Goal: Task Accomplishment & Management: Complete application form

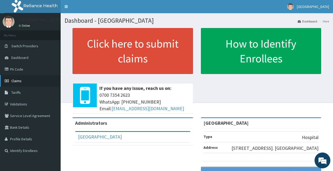
click at [31, 82] on link "Claims" at bounding box center [30, 81] width 61 height 12
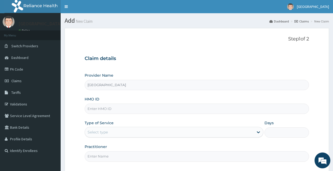
click at [116, 108] on input "HMO ID" at bounding box center [197, 108] width 224 height 10
type input "o"
type input "OHT/12769/A"
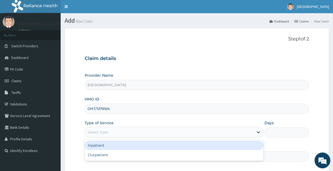
click at [108, 129] on div "Select type" at bounding box center [169, 132] width 168 height 8
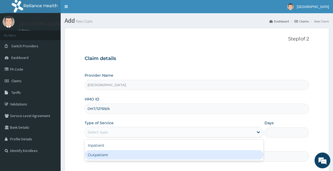
click at [104, 154] on div "Outpatient" at bounding box center [174, 154] width 178 height 9
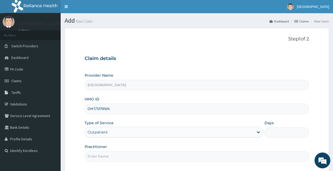
type input "1"
click at [104, 154] on input "Practitioner" at bounding box center [197, 156] width 224 height 10
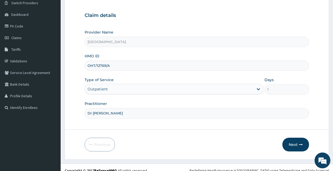
scroll to position [46, 0]
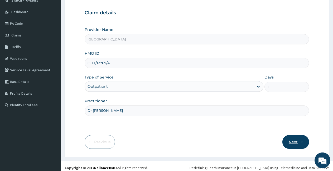
type input "Dr Akinmusuti"
click at [291, 140] on button "Next" at bounding box center [295, 142] width 27 height 14
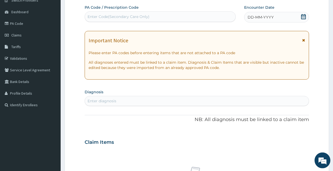
click at [276, 16] on div "DD-MM-YYYY" at bounding box center [276, 17] width 65 height 11
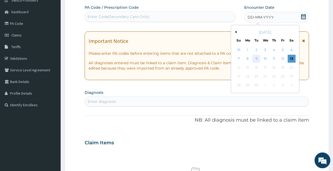
click at [258, 58] on div "9" at bounding box center [257, 59] width 8 height 8
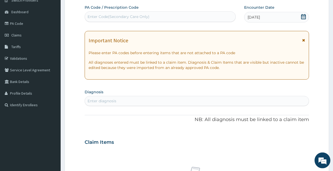
click at [189, 104] on div "Enter diagnosis" at bounding box center [197, 100] width 224 height 8
type input "peptic"
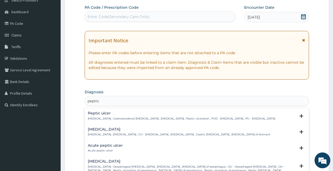
click at [142, 120] on p "Peptic ulcer , Gastroduodenal ulcer , Peptic ulcer disease , Peptic ulceration …" at bounding box center [181, 119] width 187 height 4
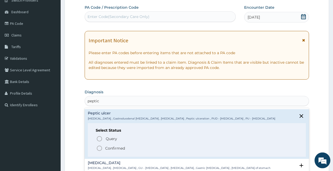
click at [99, 149] on icon "status option filled" at bounding box center [99, 148] width 6 height 6
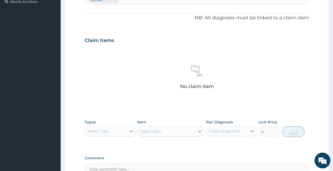
scroll to position [210, 0]
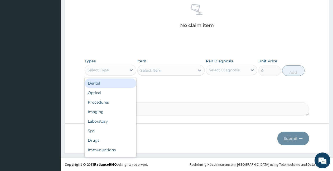
click at [104, 68] on div "Select Type" at bounding box center [98, 69] width 21 height 5
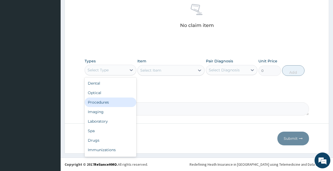
click at [98, 101] on div "Procedures" at bounding box center [111, 101] width 52 height 9
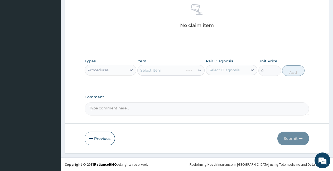
click at [161, 72] on div "Select Item" at bounding box center [170, 70] width 67 height 11
click at [157, 71] on div "Select Item" at bounding box center [170, 70] width 67 height 11
click at [190, 71] on div "Select Item" at bounding box center [166, 70] width 57 height 8
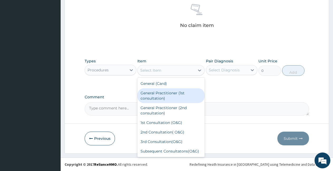
click at [169, 93] on div "General Practitioner (1st consultation)" at bounding box center [170, 95] width 67 height 15
type input "2000"
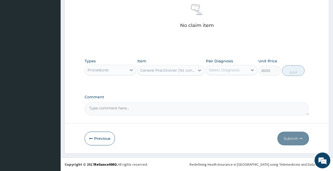
click at [216, 70] on div "Select Diagnosis" at bounding box center [224, 69] width 31 height 5
click at [219, 83] on label "Peptic ulcer" at bounding box center [226, 82] width 23 height 5
checkbox input "true"
click at [292, 69] on button "Add" at bounding box center [293, 70] width 22 height 11
type input "0"
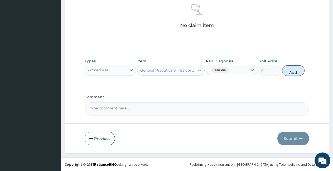
scroll to position [189, 0]
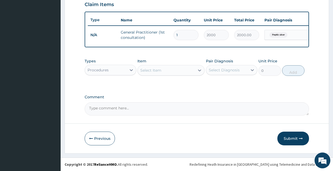
click at [111, 69] on div "Procedures" at bounding box center [106, 70] width 42 height 8
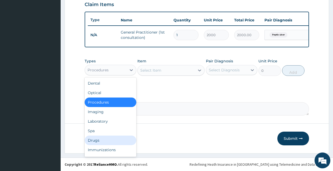
click at [94, 139] on div "Drugs" at bounding box center [111, 139] width 52 height 9
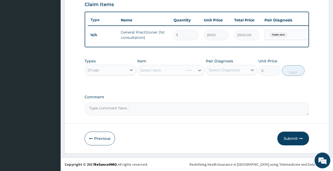
click at [170, 66] on div "Select Item" at bounding box center [170, 70] width 67 height 11
click at [170, 66] on div "Select Item" at bounding box center [166, 70] width 57 height 8
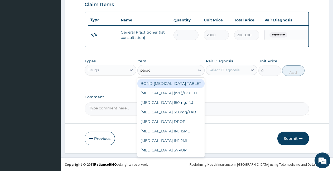
type input "parace"
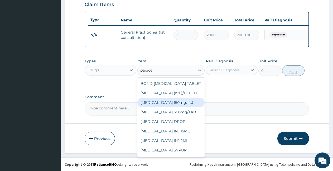
scroll to position [14, 0]
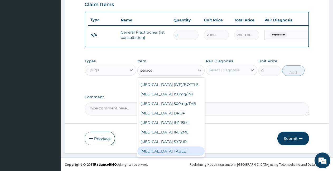
click at [177, 152] on div "PARACETAMOL TABLET" at bounding box center [170, 150] width 67 height 9
type input "50"
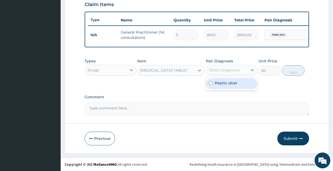
click at [226, 71] on div "Select Diagnosis" at bounding box center [224, 69] width 31 height 5
click at [225, 83] on label "Peptic ulcer" at bounding box center [226, 82] width 23 height 5
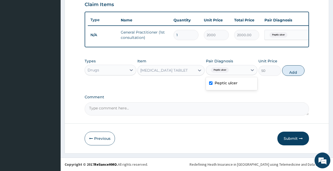
checkbox input "true"
click at [296, 67] on button "Add" at bounding box center [293, 70] width 22 height 11
type input "0"
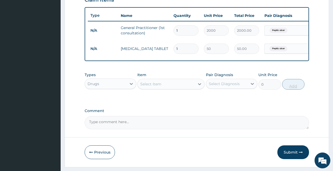
type input "15"
type input "750.00"
type input "15"
click at [147, 86] on div "Select Item" at bounding box center [150, 83] width 21 height 5
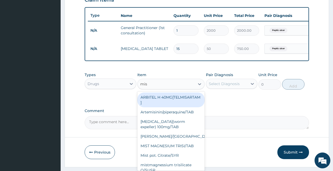
type input "mist"
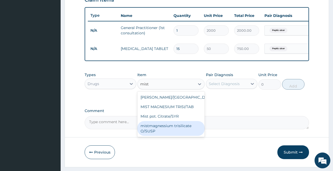
click at [170, 128] on div "mistmagnessium trisilicate O/SUSP" at bounding box center [170, 128] width 67 height 15
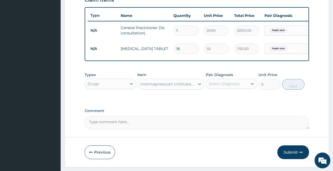
type input "600"
click at [221, 85] on div "Select Diagnosis" at bounding box center [227, 83] width 42 height 8
click at [222, 99] on label "Peptic ulcer" at bounding box center [226, 96] width 23 height 5
checkbox input "true"
click at [291, 89] on button "Add" at bounding box center [293, 84] width 22 height 11
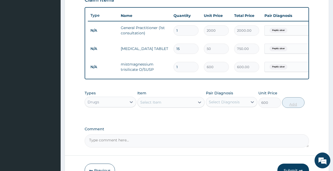
type input "0"
click at [161, 105] on div "Select Item" at bounding box center [150, 101] width 21 height 5
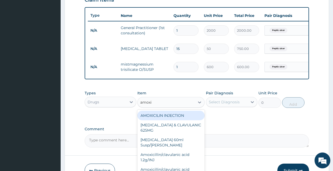
type input "amoxil"
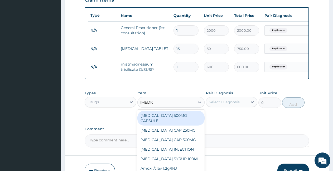
click at [163, 119] on div "AMOXIL 500MG CAPSULE" at bounding box center [170, 117] width 67 height 15
type input "70"
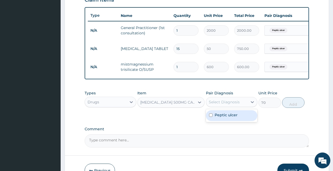
click at [221, 104] on div "Select Diagnosis" at bounding box center [224, 101] width 31 height 5
click at [221, 117] on label "Peptic ulcer" at bounding box center [226, 114] width 23 height 5
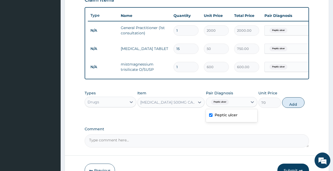
checkbox input "true"
click at [286, 108] on button "Add" at bounding box center [293, 102] width 22 height 11
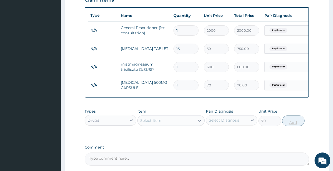
type input "0"
type input "15"
type input "1050.00"
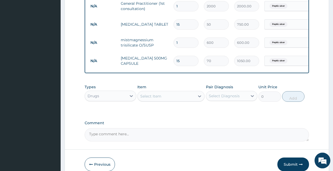
scroll to position [244, 0]
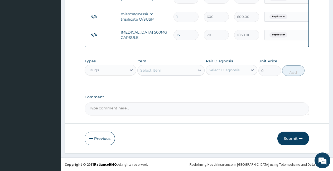
type input "15"
click at [294, 139] on button "Submit" at bounding box center [293, 138] width 32 height 14
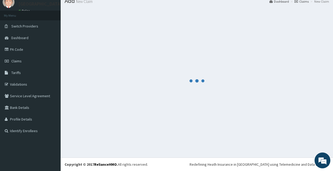
scroll to position [20, 0]
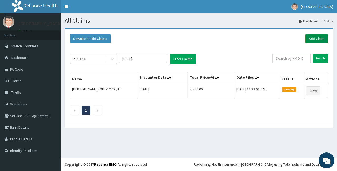
click at [319, 39] on link "Add Claim" at bounding box center [317, 38] width 22 height 9
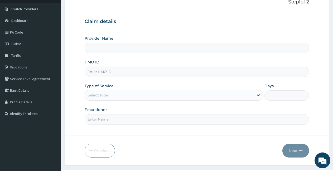
scroll to position [44, 0]
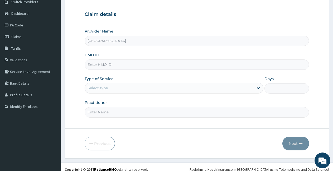
type input "[GEOGRAPHIC_DATA]"
click at [161, 65] on input "HMO ID" at bounding box center [197, 64] width 224 height 10
type input "BAM/10058/A"
click at [153, 86] on div "Select type" at bounding box center [169, 88] width 168 height 8
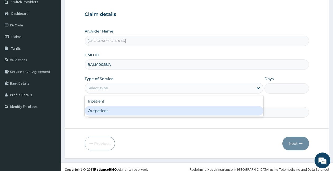
click at [139, 112] on div "Outpatient" at bounding box center [174, 110] width 178 height 9
type input "1"
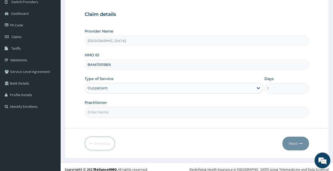
click at [139, 112] on input "Practitioner" at bounding box center [197, 112] width 224 height 10
type input "Dr Akinmusuti"
click at [291, 143] on button "Next" at bounding box center [295, 143] width 27 height 14
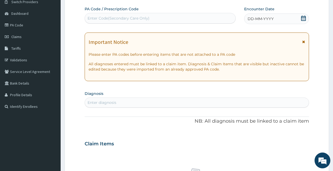
click at [287, 17] on div "DD-MM-YYYY" at bounding box center [276, 18] width 65 height 11
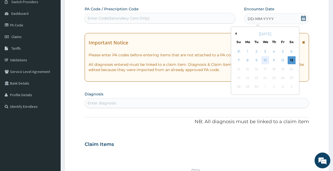
click at [265, 58] on div "10" at bounding box center [265, 60] width 8 height 8
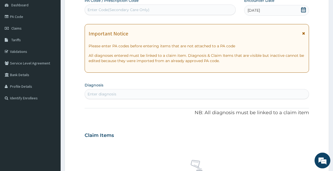
scroll to position [53, 0]
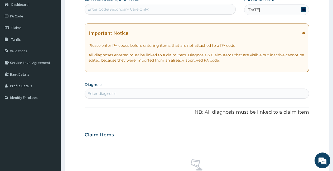
click at [243, 96] on div "Enter diagnosis" at bounding box center [197, 93] width 224 height 8
type input "p"
type input "Plasmodium"
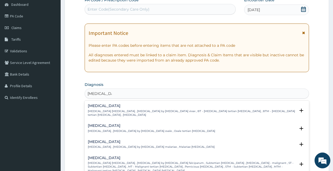
click at [159, 167] on p "Falciparum malaria , Malignant tertian malaria , Malaria by Plasmodium falcipar…" at bounding box center [192, 166] width 208 height 11
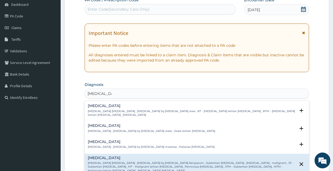
scroll to position [48, 0]
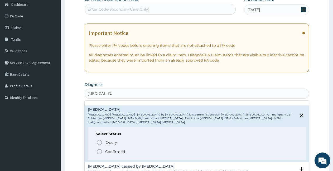
click at [99, 148] on icon "status option filled" at bounding box center [99, 151] width 6 height 6
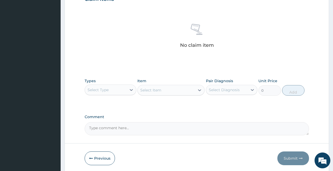
scroll to position [210, 0]
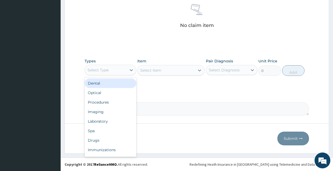
click at [116, 73] on div "Select Type" at bounding box center [106, 70] width 42 height 8
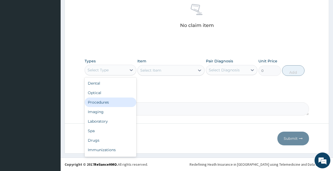
click at [97, 104] on div "Procedures" at bounding box center [111, 101] width 52 height 9
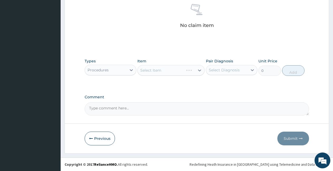
click at [164, 68] on div "Select Item" at bounding box center [170, 70] width 67 height 11
click at [158, 70] on div "Select Item" at bounding box center [150, 69] width 21 height 5
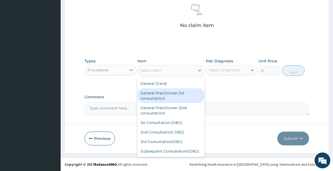
click at [156, 92] on div "General Practitioner (1st consultation)" at bounding box center [170, 95] width 67 height 15
type input "2000"
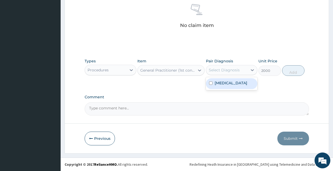
click at [220, 67] on div "Select Diagnosis" at bounding box center [224, 69] width 31 height 5
click at [225, 83] on label "Falciparum malaria" at bounding box center [231, 82] width 33 height 5
checkbox input "true"
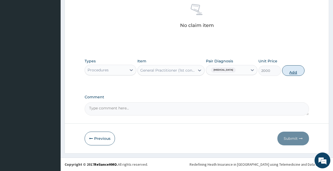
click at [293, 74] on button "Add" at bounding box center [293, 70] width 22 height 11
type input "0"
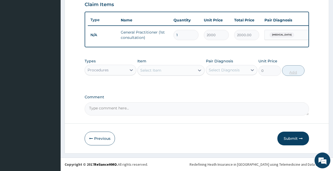
scroll to position [189, 0]
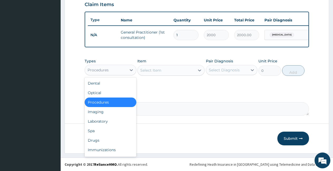
click at [114, 65] on div "Procedures" at bounding box center [111, 70] width 52 height 11
click at [105, 119] on div "Laboratory" at bounding box center [111, 120] width 52 height 9
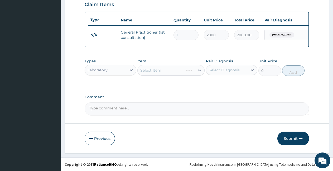
click at [164, 69] on div "Select Item" at bounding box center [170, 70] width 67 height 11
click at [164, 69] on div "Select Item" at bounding box center [166, 70] width 57 height 8
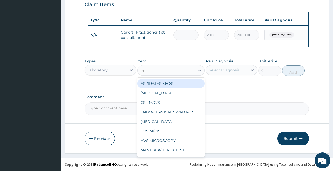
type input "mp"
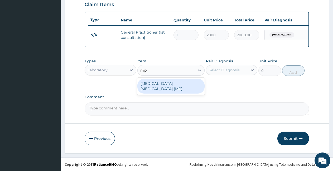
click at [162, 85] on div "MALARIA PARASITE (MP)" at bounding box center [170, 86] width 67 height 15
type input "560"
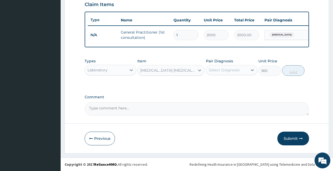
click at [222, 72] on div "Select Diagnosis" at bounding box center [224, 69] width 31 height 5
click at [222, 86] on div "Falciparum malaria" at bounding box center [232, 83] width 52 height 11
checkbox input "true"
click at [290, 70] on button "Add" at bounding box center [293, 70] width 22 height 11
type input "0"
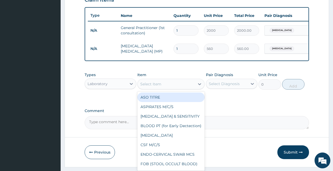
click at [169, 88] on div "Select Item" at bounding box center [166, 84] width 57 height 8
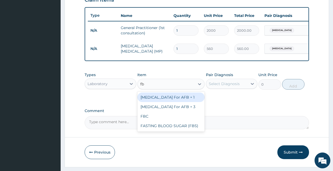
type input "fbc"
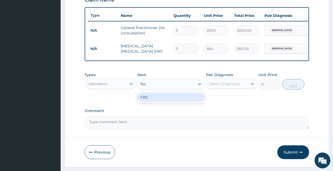
click at [169, 102] on div "FBC" at bounding box center [170, 96] width 67 height 9
type input "1600"
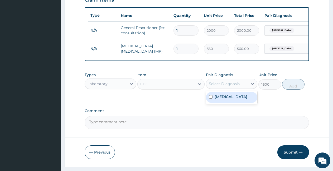
click at [216, 86] on div "Select Diagnosis" at bounding box center [224, 83] width 31 height 5
click at [226, 99] on label "Falciparum malaria" at bounding box center [231, 96] width 33 height 5
checkbox input "true"
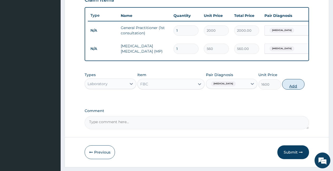
click at [292, 87] on button "Add" at bounding box center [293, 84] width 22 height 11
type input "0"
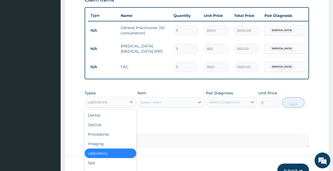
click at [100, 104] on div "Laboratory" at bounding box center [98, 101] width 20 height 5
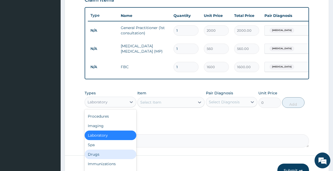
click at [107, 159] on div "Drugs" at bounding box center [111, 153] width 52 height 9
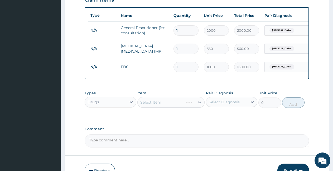
click at [162, 104] on div "Select Item" at bounding box center [170, 102] width 67 height 11
click at [162, 104] on div "Select Item" at bounding box center [166, 102] width 57 height 8
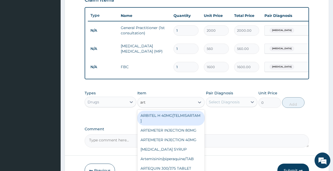
type input "arte"
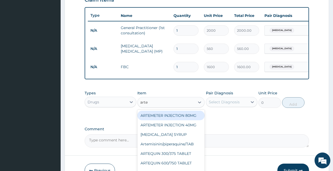
click at [162, 120] on div "ARTEMETER INJECTION 80MG" at bounding box center [170, 114] width 67 height 9
type input "500"
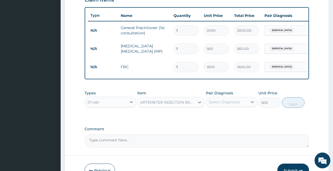
click at [235, 104] on div "Select Diagnosis" at bounding box center [224, 101] width 31 height 5
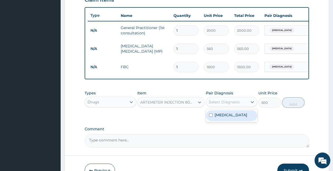
click at [231, 117] on label "Falciparum malaria" at bounding box center [231, 114] width 33 height 5
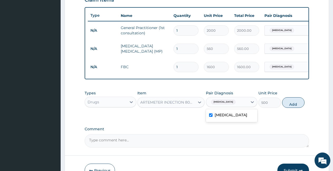
checkbox input "true"
click at [294, 105] on button "Add" at bounding box center [293, 102] width 22 height 11
type input "0"
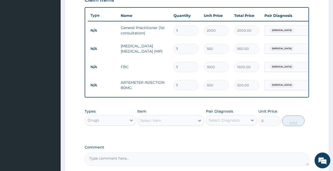
type input "0.00"
type input "6"
type input "3000.00"
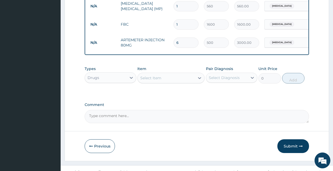
scroll to position [235, 0]
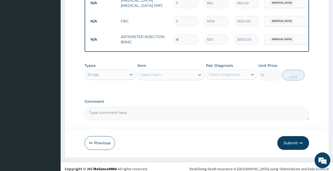
type input "6"
click at [170, 77] on div "Select Item" at bounding box center [166, 74] width 57 height 8
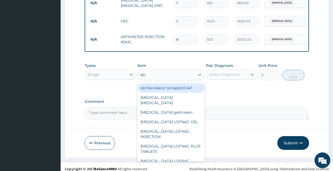
type input "dicl"
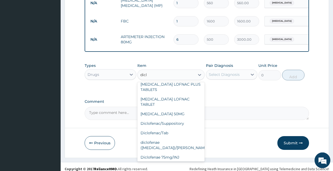
scroll to position [53, 0]
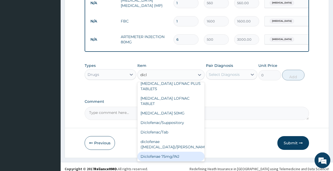
click at [164, 151] on div "Diclofenae 75mg/INJ" at bounding box center [170, 155] width 67 height 9
type input "500"
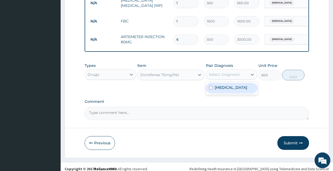
click at [232, 77] on div "Select Diagnosis" at bounding box center [224, 74] width 31 height 5
click at [230, 90] on label "Falciparum malaria" at bounding box center [231, 87] width 33 height 5
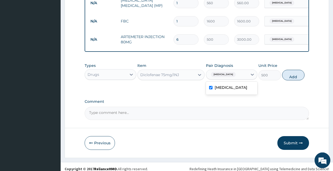
checkbox input "true"
click at [302, 79] on button "Add" at bounding box center [293, 75] width 22 height 11
type input "0"
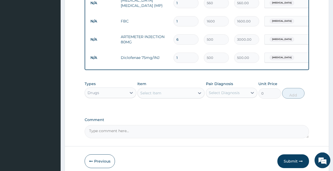
click at [166, 97] on div "Select Item" at bounding box center [166, 93] width 57 height 8
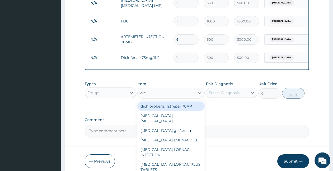
type input "diclo"
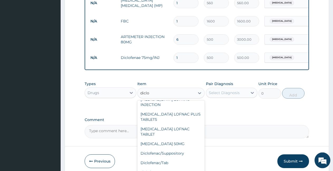
scroll to position [41, 0]
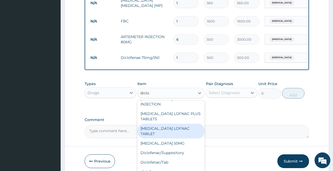
click at [180, 127] on div "Diclofenac LOFNAC TABLET" at bounding box center [170, 130] width 67 height 15
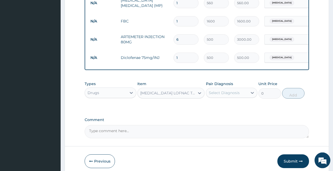
type input "80"
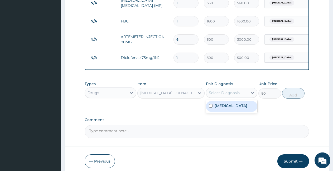
click at [219, 94] on div "Select Diagnosis" at bounding box center [224, 92] width 31 height 5
click at [225, 108] on label "Falciparum malaria" at bounding box center [231, 105] width 33 height 5
checkbox input "true"
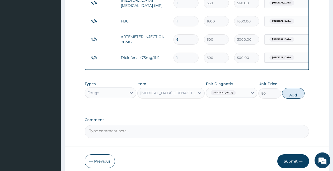
click at [298, 98] on button "Add" at bounding box center [293, 93] width 22 height 11
type input "0"
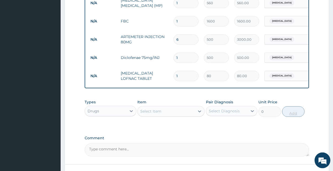
type input "10"
type input "800.00"
type input "10"
click at [172, 115] on div "Select Item" at bounding box center [166, 111] width 57 height 8
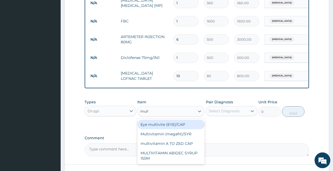
type input "multi"
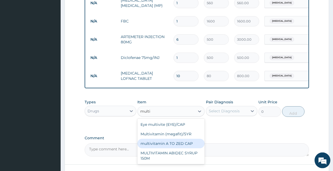
click at [173, 145] on div "multivitamin A TO ZED CAP" at bounding box center [170, 142] width 67 height 9
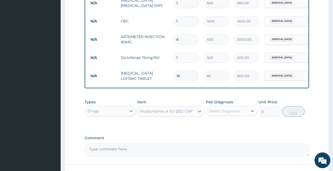
type input "200"
click at [227, 113] on div "Select Diagnosis" at bounding box center [224, 110] width 31 height 5
click at [226, 126] on label "Falciparum malaria" at bounding box center [231, 123] width 33 height 5
checkbox input "true"
click at [298, 115] on button "Add" at bounding box center [293, 111] width 22 height 11
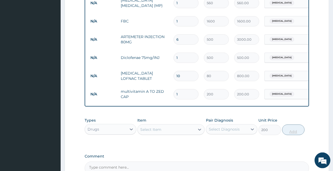
type input "0"
type input "15"
type input "3000.00"
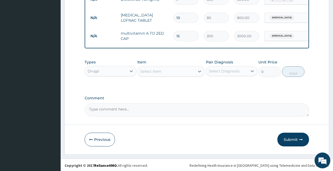
scroll to position [298, 0]
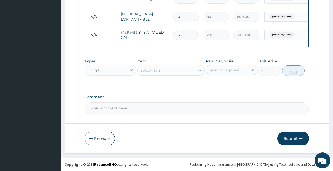
type input "15"
click at [170, 70] on div "Select Item" at bounding box center [166, 70] width 57 height 8
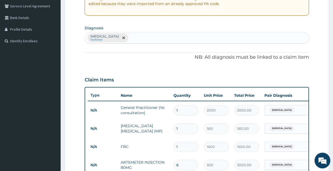
scroll to position [106, 0]
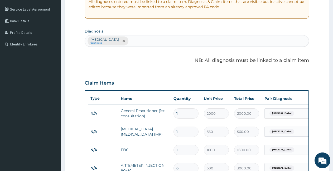
click at [207, 43] on div "Falciparum malaria Confirmed" at bounding box center [197, 40] width 224 height 11
type input "cough"
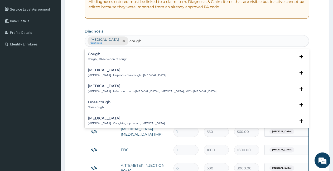
click at [113, 55] on h4 "Cough" at bounding box center [108, 54] width 40 height 4
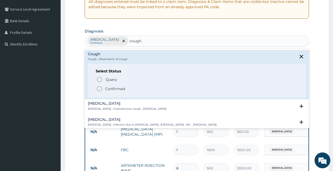
click at [100, 89] on icon "status option filled" at bounding box center [99, 88] width 6 height 6
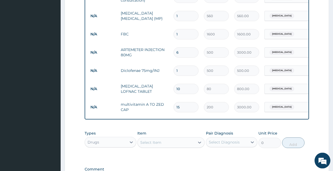
scroll to position [298, 0]
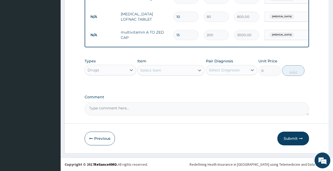
click at [168, 70] on div "Select Item" at bounding box center [166, 70] width 57 height 8
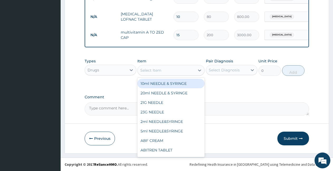
type input "c"
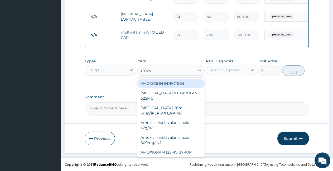
type input "amoxil"
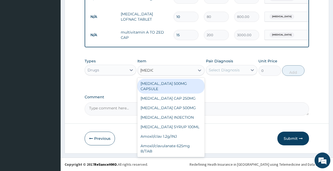
click at [162, 84] on div "AMOXIL 500MG CAPSULE" at bounding box center [170, 86] width 67 height 15
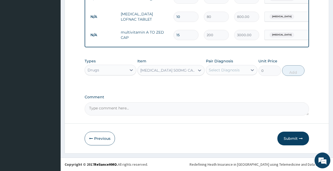
type input "70"
click at [188, 69] on div "AMOXIL 500MG CAPSULE" at bounding box center [167, 69] width 55 height 5
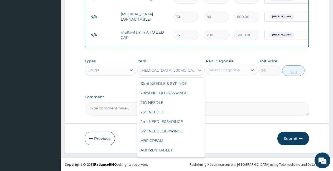
scroll to position [737, 0]
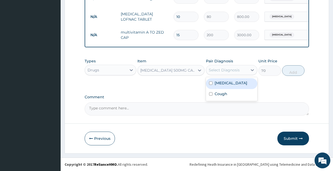
click at [221, 69] on div "Select Diagnosis" at bounding box center [224, 69] width 31 height 5
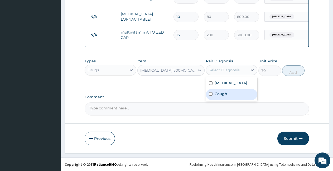
click at [220, 95] on label "Cough" at bounding box center [221, 93] width 13 height 5
checkbox input "true"
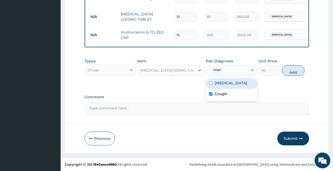
click at [180, 70] on div "AMOXIL 500MG CAPSULE" at bounding box center [167, 69] width 55 height 5
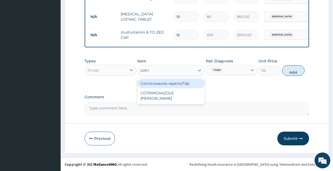
scroll to position [0, 0]
type input "cotrim"
click at [177, 83] on div "Cotrimoxazole septrin/Tab" at bounding box center [170, 83] width 67 height 9
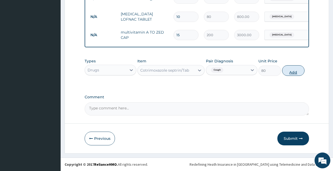
click at [293, 71] on button "Add" at bounding box center [293, 70] width 22 height 11
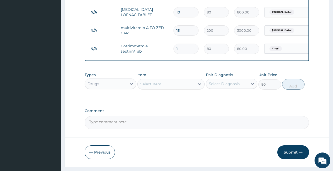
type input "0"
type input "0.00"
type input "2"
type input "160.00"
type input "20"
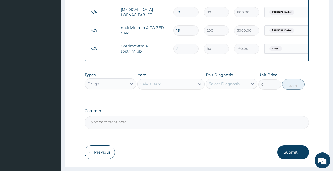
type input "1600.00"
type input "20"
click at [291, 155] on button "Submit" at bounding box center [293, 152] width 32 height 14
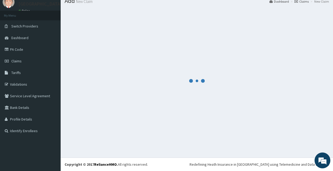
scroll to position [20, 0]
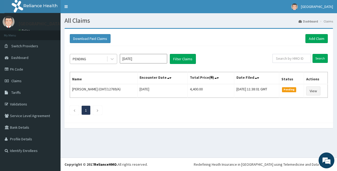
click at [102, 59] on div "PENDING" at bounding box center [88, 59] width 37 height 8
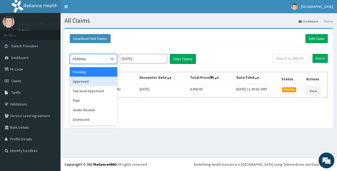
click at [93, 82] on div "Approved" at bounding box center [93, 80] width 47 height 9
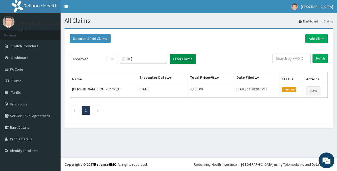
click at [189, 60] on button "Filter Claims" at bounding box center [183, 59] width 26 height 10
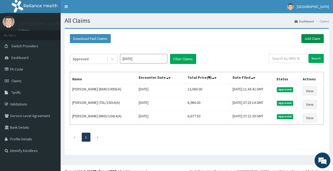
click at [311, 38] on link "Add Claim" at bounding box center [312, 38] width 22 height 9
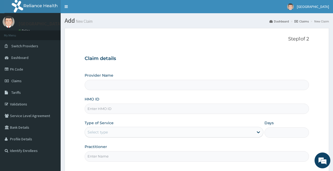
type input "[GEOGRAPHIC_DATA]"
click at [136, 112] on input "HMO ID" at bounding box center [197, 108] width 224 height 10
type input "b"
type input "BCB/10037/A"
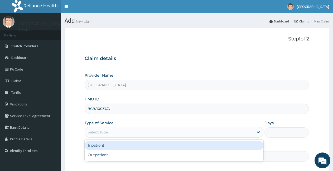
click at [100, 134] on div "Select type" at bounding box center [98, 131] width 20 height 5
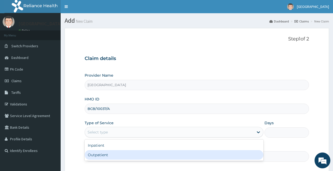
click at [98, 157] on div "Outpatient" at bounding box center [174, 154] width 178 height 9
type input "1"
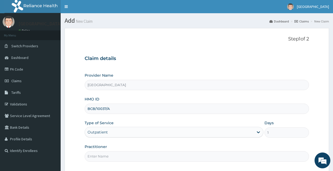
click at [111, 156] on input "Practitioner" at bounding box center [197, 156] width 224 height 10
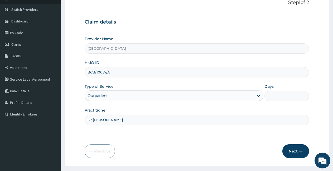
scroll to position [49, 0]
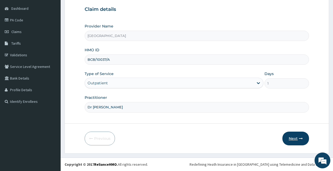
type input "Dr Akinmusuti"
click at [298, 136] on button "Next" at bounding box center [295, 138] width 27 height 14
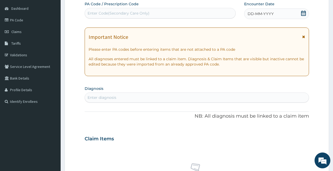
click at [274, 16] on div "DD-MM-YYYY" at bounding box center [276, 13] width 65 height 11
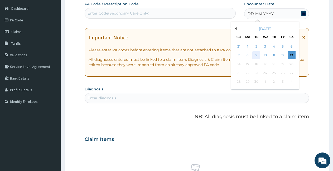
click at [256, 53] on div "9" at bounding box center [257, 55] width 8 height 8
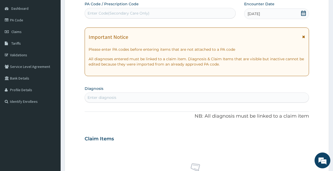
click at [155, 98] on div "Enter diagnosis" at bounding box center [197, 97] width 224 height 8
type input "Plasmodium"
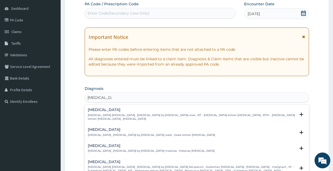
click at [106, 159] on h4 "Falciparum malaria" at bounding box center [192, 161] width 208 height 4
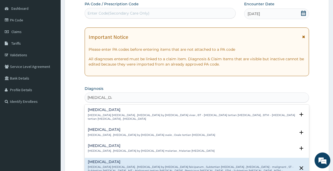
scroll to position [48, 0]
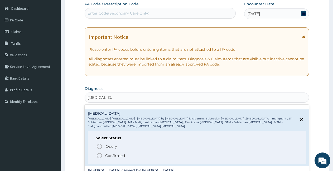
click at [99, 152] on icon "status option filled" at bounding box center [99, 155] width 6 height 6
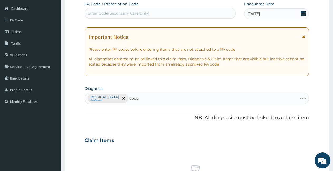
type input "cough"
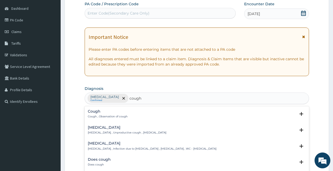
click at [99, 110] on h4 "Cough" at bounding box center [108, 111] width 40 height 4
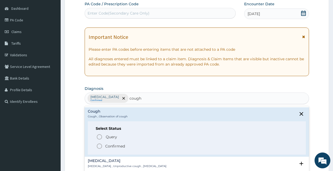
click at [101, 143] on icon "status option filled" at bounding box center [99, 146] width 6 height 6
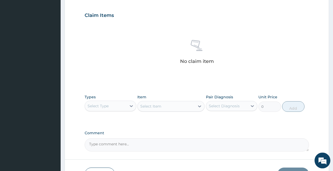
scroll to position [210, 0]
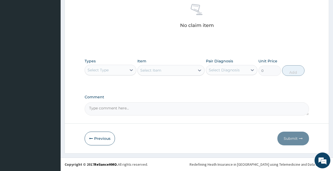
click at [115, 71] on div "Select Type" at bounding box center [106, 70] width 42 height 8
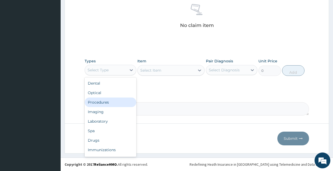
click at [101, 104] on div "Procedures" at bounding box center [111, 101] width 52 height 9
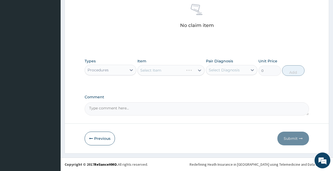
click at [150, 72] on div "Select Item" at bounding box center [170, 70] width 67 height 11
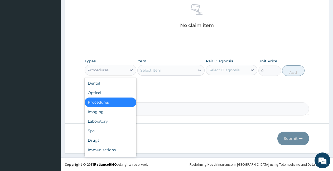
click at [114, 66] on div "Procedures" at bounding box center [106, 70] width 42 height 8
click at [158, 68] on div "Select Item" at bounding box center [150, 69] width 21 height 5
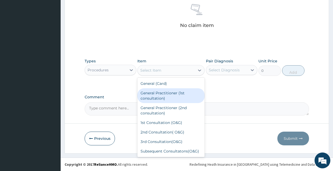
click at [158, 96] on div "General Practitioner (1st consultation)" at bounding box center [170, 95] width 67 height 15
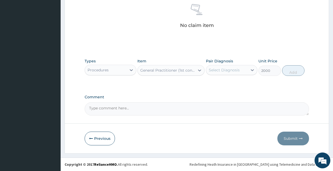
type input "2000"
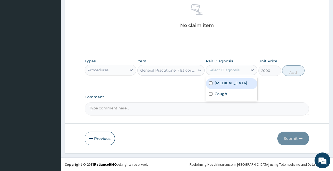
click at [226, 71] on div "Select Diagnosis" at bounding box center [224, 69] width 31 height 5
click at [226, 84] on label "Falciparum malaria" at bounding box center [231, 82] width 33 height 5
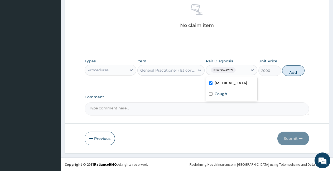
checkbox input "true"
click at [224, 94] on label "Cough" at bounding box center [221, 93] width 13 height 5
checkbox input "true"
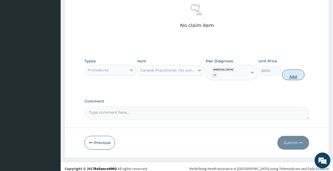
click at [289, 76] on button "Add" at bounding box center [293, 74] width 22 height 11
type input "0"
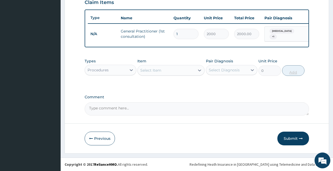
scroll to position [191, 0]
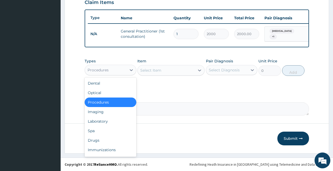
click at [109, 66] on div "Procedures" at bounding box center [106, 70] width 42 height 8
click at [104, 140] on div "Drugs" at bounding box center [111, 139] width 52 height 9
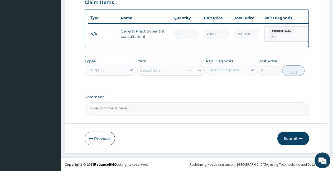
click at [152, 71] on div "Select Item" at bounding box center [170, 70] width 67 height 11
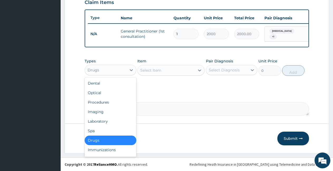
click at [92, 73] on div "Drugs" at bounding box center [106, 70] width 42 height 8
click at [103, 121] on div "Laboratory" at bounding box center [111, 120] width 52 height 9
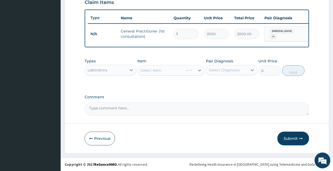
click at [168, 69] on div "Select Item" at bounding box center [170, 70] width 67 height 11
click at [168, 69] on div "Select Item" at bounding box center [166, 70] width 57 height 8
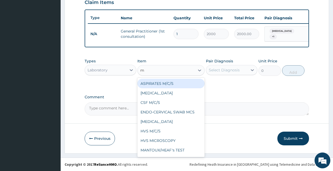
type input "mp"
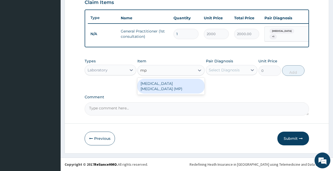
click at [168, 83] on div "MALARIA PARASITE (MP)" at bounding box center [170, 86] width 67 height 15
type input "560"
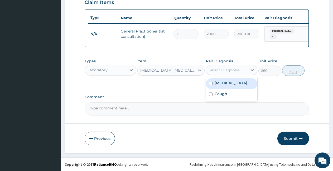
click at [221, 67] on div "Select Diagnosis" at bounding box center [224, 69] width 31 height 5
click at [228, 81] on label "Falciparum malaria" at bounding box center [231, 82] width 33 height 5
checkbox input "true"
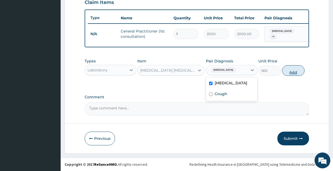
click at [296, 74] on button "Add" at bounding box center [293, 70] width 22 height 11
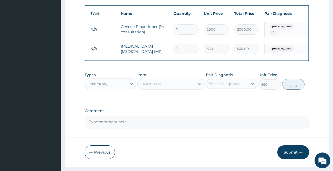
type input "0"
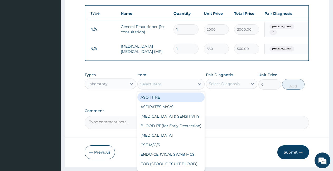
click at [155, 86] on div "Select Item" at bounding box center [150, 83] width 21 height 5
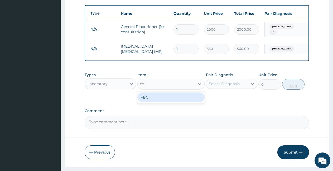
type input "fbc"
click at [155, 102] on div "FBC" at bounding box center [170, 96] width 67 height 9
type input "1600"
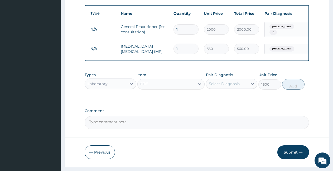
click at [239, 88] on div "Select Diagnosis" at bounding box center [227, 83] width 42 height 8
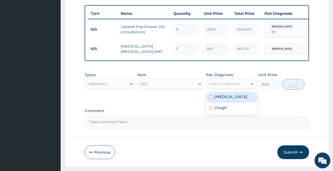
click at [241, 99] on label "Falciparum malaria" at bounding box center [231, 96] width 33 height 5
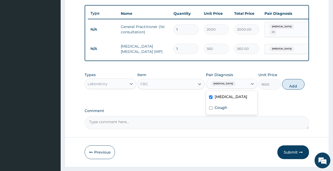
checkbox input "true"
click at [296, 84] on button "Add" at bounding box center [293, 84] width 22 height 11
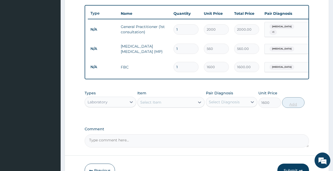
type input "0"
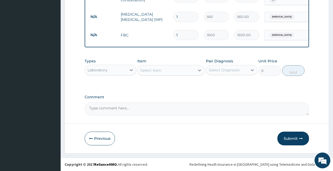
click at [114, 70] on div "Laboratory" at bounding box center [106, 70] width 42 height 8
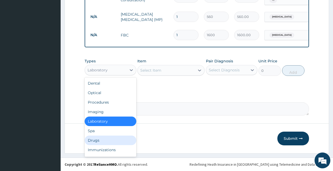
click at [100, 142] on div "Drugs" at bounding box center [111, 139] width 52 height 9
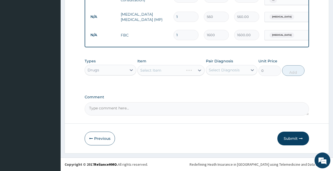
click at [152, 72] on div "Select Item" at bounding box center [170, 70] width 67 height 11
click at [152, 72] on div "Select Item" at bounding box center [150, 69] width 21 height 5
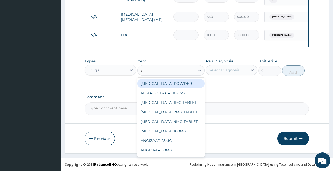
type input "arte"
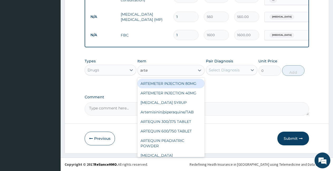
click at [152, 84] on div "ARTEMETER INJECTION 80MG" at bounding box center [170, 83] width 67 height 9
type input "500"
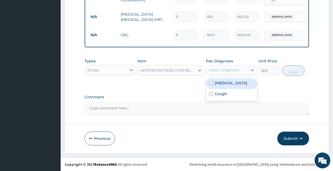
click at [221, 70] on div "Select Diagnosis" at bounding box center [224, 69] width 31 height 5
click at [221, 88] on div "Falciparum malaria" at bounding box center [232, 83] width 52 height 11
checkbox input "true"
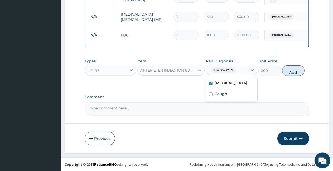
click at [296, 70] on button "Add" at bounding box center [293, 70] width 22 height 11
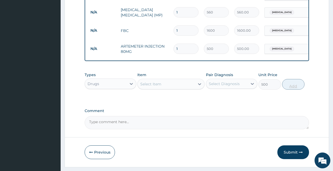
type input "0"
type input "0.00"
type input "6"
type input "3000.00"
type input "6"
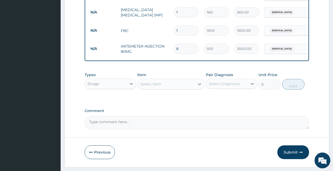
click at [172, 88] on div "Select Item" at bounding box center [166, 84] width 57 height 8
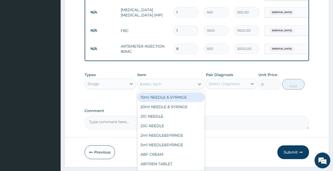
type input "dicl"
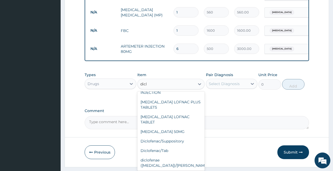
scroll to position [46, 0]
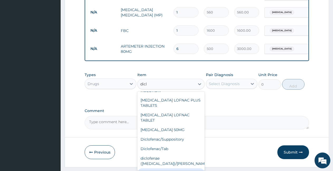
click at [178, 168] on div "Diclofenae 75mg/INJ" at bounding box center [170, 172] width 67 height 9
type input "500"
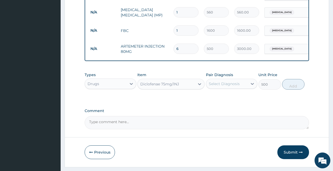
click at [221, 86] on div "Select Diagnosis" at bounding box center [224, 83] width 31 height 5
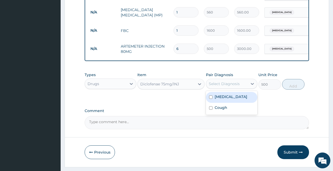
click at [234, 99] on label "Falciparum malaria" at bounding box center [231, 96] width 33 height 5
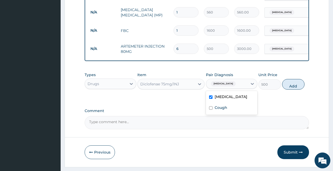
checkbox input "true"
click at [288, 89] on button "Add" at bounding box center [293, 84] width 22 height 11
type input "0"
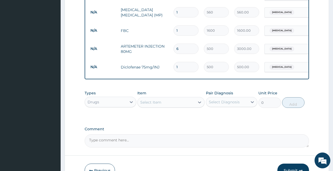
click at [173, 106] on div "Select Item" at bounding box center [166, 102] width 57 height 8
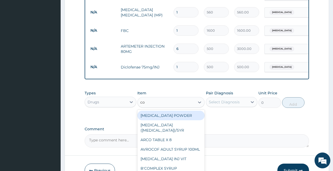
type input "coa"
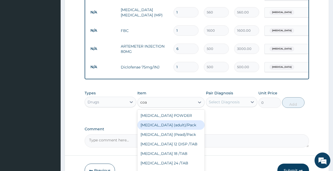
click at [171, 129] on div "Coartem (adult)/Pack" at bounding box center [170, 124] width 67 height 9
type input "1000"
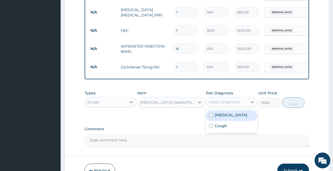
click at [235, 104] on div "Select Diagnosis" at bounding box center [227, 102] width 42 height 8
click at [235, 117] on label "Falciparum malaria" at bounding box center [231, 114] width 33 height 5
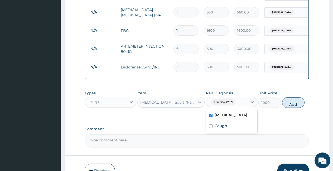
checkbox input "true"
click at [292, 107] on button "Add" at bounding box center [293, 102] width 22 height 11
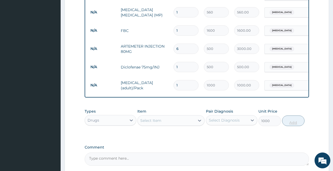
type input "0"
click at [178, 124] on div "Select Item" at bounding box center [166, 120] width 57 height 8
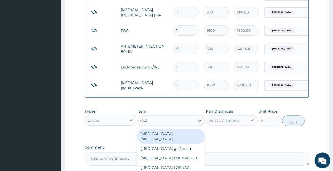
type input "diclo"
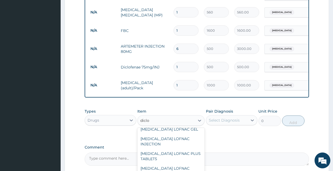
scroll to position [31, 0]
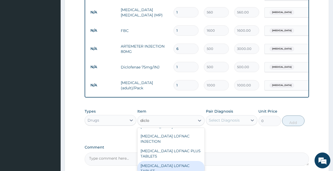
click at [178, 163] on div "Diclofenac LOFNAC TABLET" at bounding box center [170, 168] width 67 height 15
type input "80"
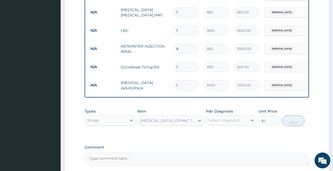
click at [236, 124] on div "Select Diagnosis" at bounding box center [227, 120] width 42 height 8
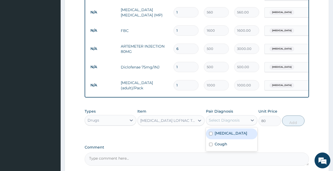
click at [227, 136] on label "Falciparum malaria" at bounding box center [231, 132] width 33 height 5
checkbox input "true"
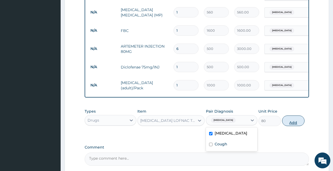
click at [286, 125] on button "Add" at bounding box center [293, 120] width 22 height 11
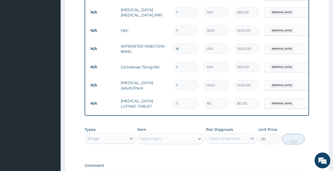
type input "0"
type input "10"
type input "800.00"
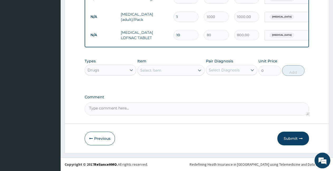
scroll to position [300, 0]
type input "10"
click at [148, 71] on div "Select Item" at bounding box center [150, 69] width 21 height 5
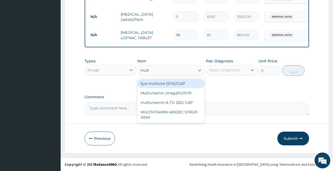
type input "multi"
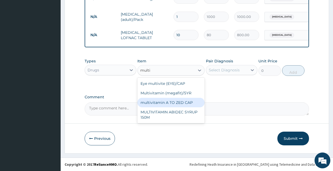
click at [158, 100] on div "multivitamin A TO ZED CAP" at bounding box center [170, 102] width 67 height 9
type input "200"
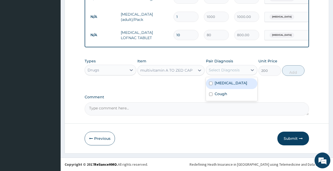
click at [224, 72] on div "Select Diagnosis" at bounding box center [227, 70] width 42 height 8
click at [223, 81] on label "Falciparum malaria" at bounding box center [231, 82] width 33 height 5
checkbox input "true"
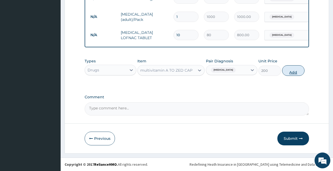
click at [289, 70] on button "Add" at bounding box center [293, 70] width 22 height 11
type input "0"
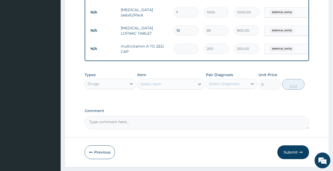
type input "0.00"
type input "2"
type input "400.00"
type input "20"
type input "4000.00"
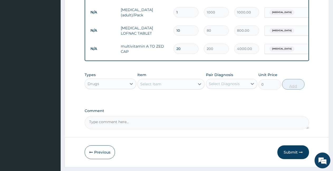
type input "2"
type input "400.00"
type input "0.00"
type input "1"
type input "200.00"
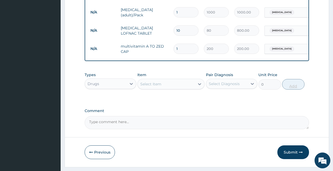
type input "15"
type input "3000.00"
type input "15"
click at [178, 88] on div "Select Item" at bounding box center [166, 84] width 57 height 8
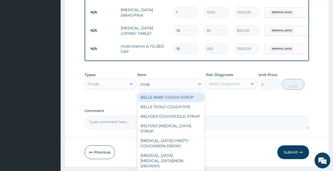
type input "cough"
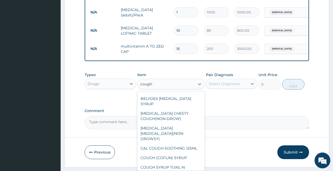
scroll to position [34, 0]
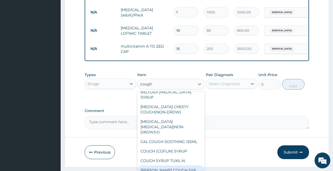
click at [168, 166] on div "D-KOFF COUGH SYR" at bounding box center [170, 169] width 67 height 9
type input "800"
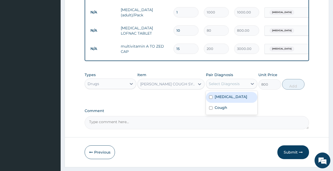
click at [231, 86] on div "Select Diagnosis" at bounding box center [224, 83] width 31 height 5
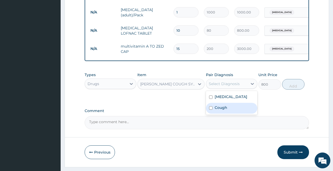
click at [220, 110] on label "Cough" at bounding box center [221, 107] width 13 height 5
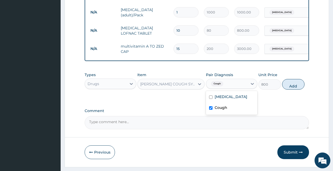
checkbox input "true"
click at [292, 89] on button "Add" at bounding box center [293, 84] width 22 height 11
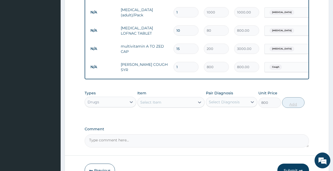
type input "0"
click at [168, 106] on div "Select Item" at bounding box center [166, 102] width 57 height 8
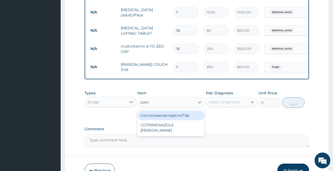
type input "cotrim"
click at [171, 120] on div "Cotrimoxazole septrin/Tab" at bounding box center [170, 114] width 67 height 9
type input "80"
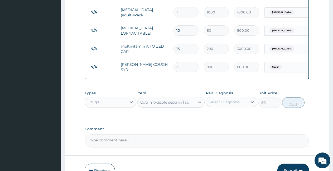
click at [225, 104] on div "Select Diagnosis" at bounding box center [224, 101] width 31 height 5
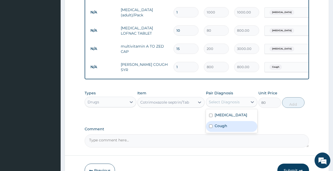
click at [217, 128] on label "Cough" at bounding box center [221, 125] width 13 height 5
checkbox input "true"
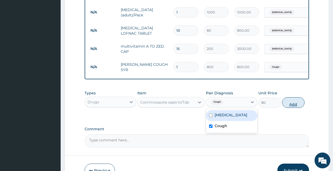
click at [287, 107] on button "Add" at bounding box center [293, 102] width 22 height 11
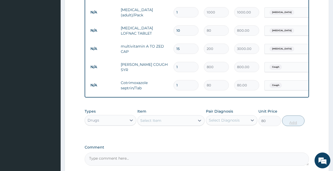
type input "0"
type input "15"
type input "1200.00"
type input "15"
click at [163, 124] on div "Select Item" at bounding box center [166, 120] width 57 height 8
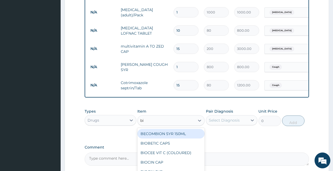
type input "bio"
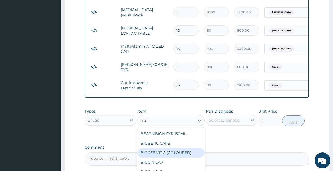
click at [174, 157] on div "BIOCEE VIT C (COLOURED)" at bounding box center [170, 152] width 67 height 9
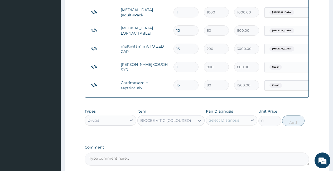
type input "50"
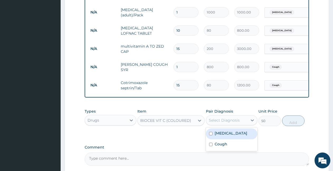
click at [225, 122] on div "Select Diagnosis" at bounding box center [227, 120] width 42 height 8
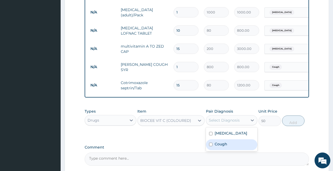
click at [225, 146] on label "Cough" at bounding box center [221, 143] width 13 height 5
checkbox input "true"
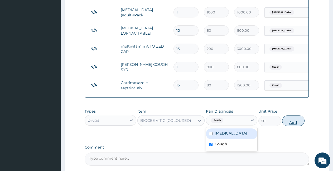
click at [295, 126] on button "Add" at bounding box center [293, 120] width 22 height 11
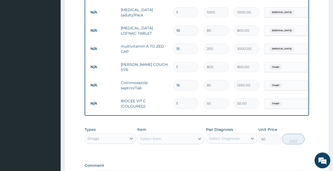
type input "0"
type input "0.00"
type input "2"
type input "100.00"
type input "20"
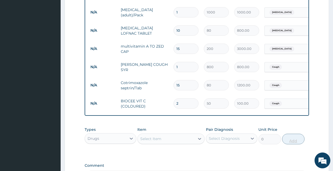
type input "1000.00"
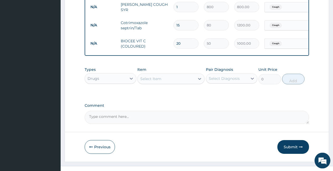
scroll to position [373, 0]
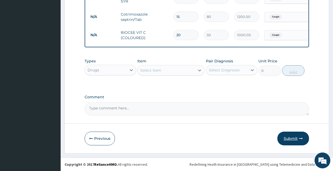
type input "20"
click at [294, 139] on button "Submit" at bounding box center [293, 138] width 32 height 14
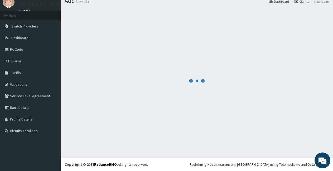
scroll to position [20, 0]
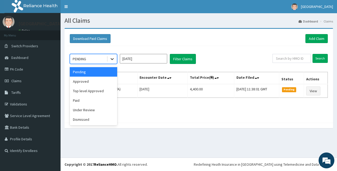
click at [111, 58] on icon at bounding box center [112, 58] width 5 height 5
click at [91, 81] on div "Approved" at bounding box center [93, 80] width 47 height 9
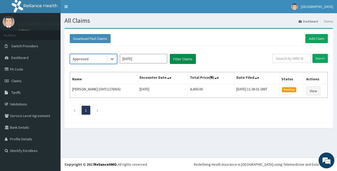
click at [181, 58] on button "Filter Claims" at bounding box center [183, 59] width 26 height 10
